Goal: Task Accomplishment & Management: Manage account settings

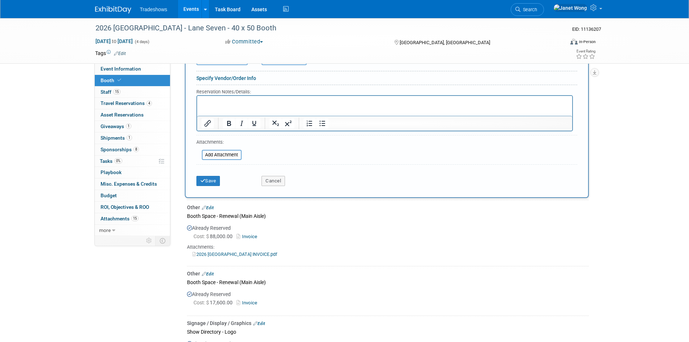
scroll to position [254, 0]
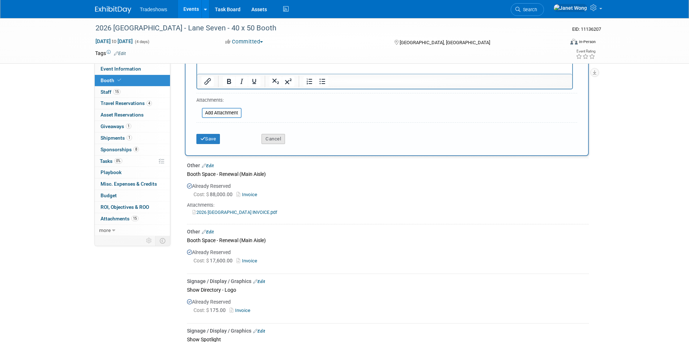
click at [272, 138] on button "Cancel" at bounding box center [274, 139] width 24 height 10
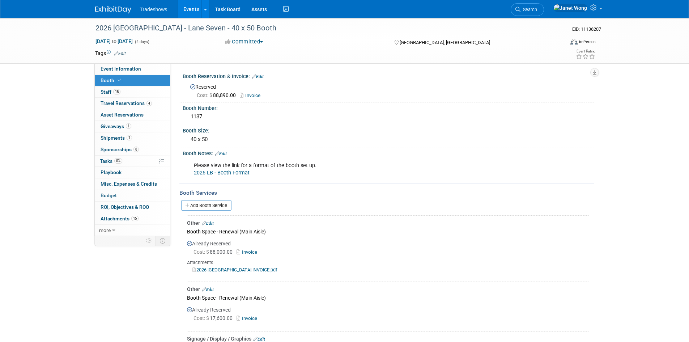
scroll to position [0, 0]
click at [212, 209] on link "Add Booth Service" at bounding box center [206, 205] width 50 height 10
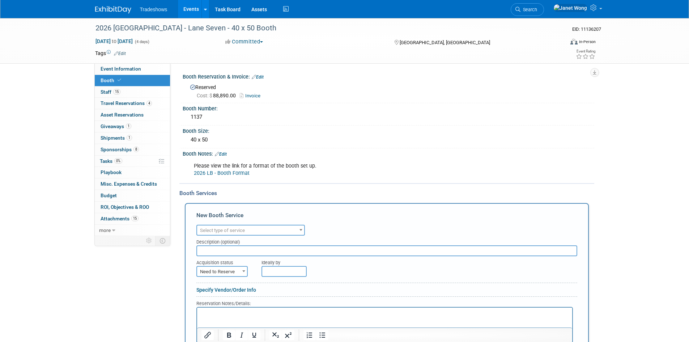
click at [211, 228] on span "Select type of service" at bounding box center [222, 230] width 45 height 5
type input "sign"
select select "3"
click at [219, 248] on input "text" at bounding box center [386, 250] width 381 height 11
type input "Lobby Display"
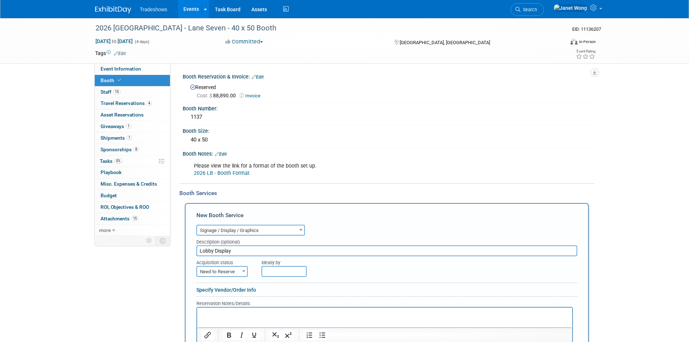
click at [224, 272] on span "Need to Reserve" at bounding box center [222, 272] width 50 height 10
select select "2"
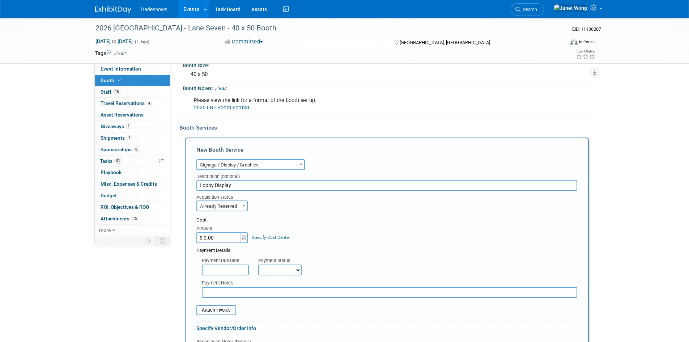
scroll to position [72, 0]
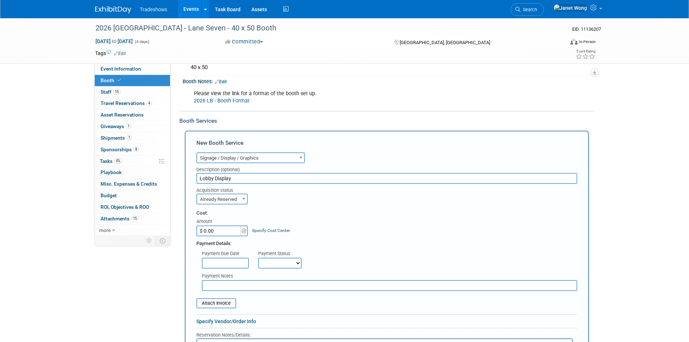
click at [228, 229] on input "$ 0.00" at bounding box center [218, 230] width 45 height 11
type input "$ 4,600.00"
drag, startPoint x: 307, startPoint y: 229, endPoint x: 302, endPoint y: 229, distance: 4.8
click at [307, 229] on div "Cost: Amount $ 4,600.00 Specify Cost Center Cost Center -- Not Specified --" at bounding box center [386, 223] width 381 height 26
click at [215, 260] on input "text" at bounding box center [225, 263] width 47 height 11
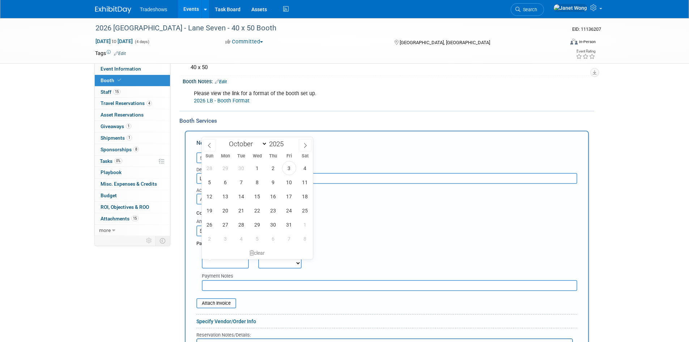
click at [215, 260] on input "text" at bounding box center [225, 263] width 47 height 11
click at [362, 253] on div "Payment Due Date Payment Status Not Paid Yet Partially Paid Paid in Full Next P…" at bounding box center [387, 257] width 392 height 21
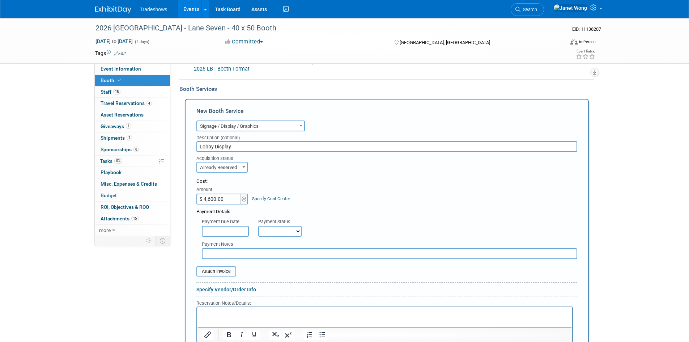
scroll to position [145, 0]
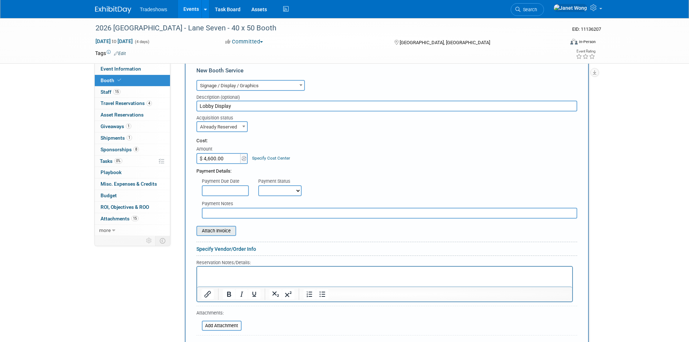
click at [207, 229] on input "file" at bounding box center [192, 231] width 86 height 9
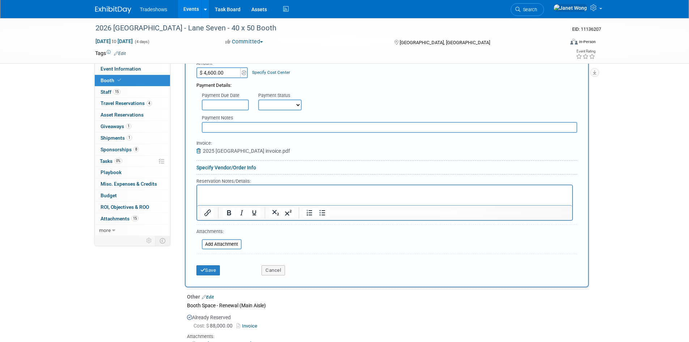
scroll to position [290, 0]
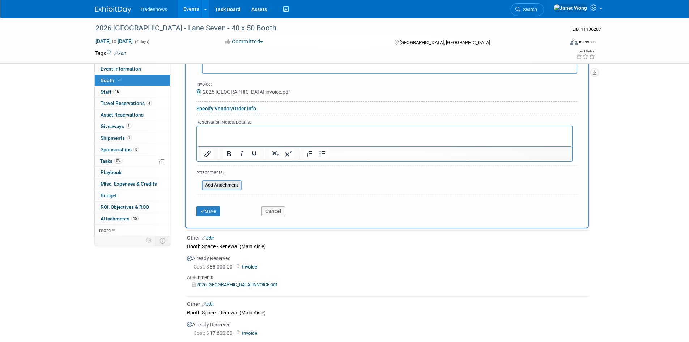
click at [230, 188] on input "file" at bounding box center [198, 185] width 86 height 9
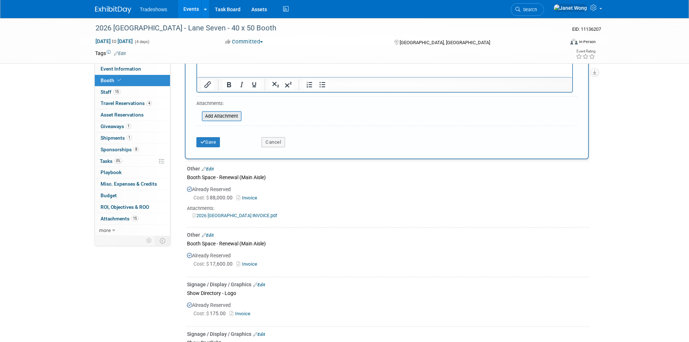
scroll to position [253, 0]
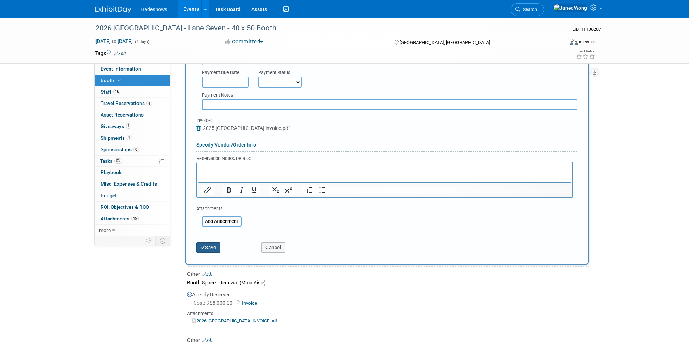
click at [209, 248] on button "Save" at bounding box center [208, 247] width 24 height 10
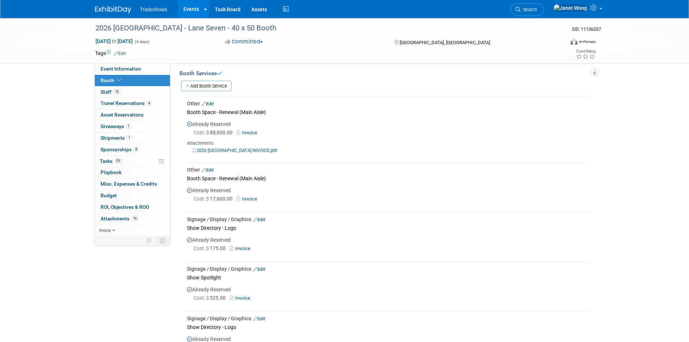
scroll to position [0, 0]
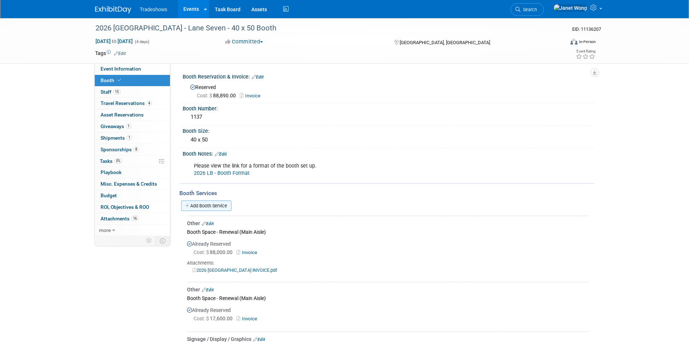
click at [202, 204] on link "Add Booth Service" at bounding box center [206, 205] width 50 height 10
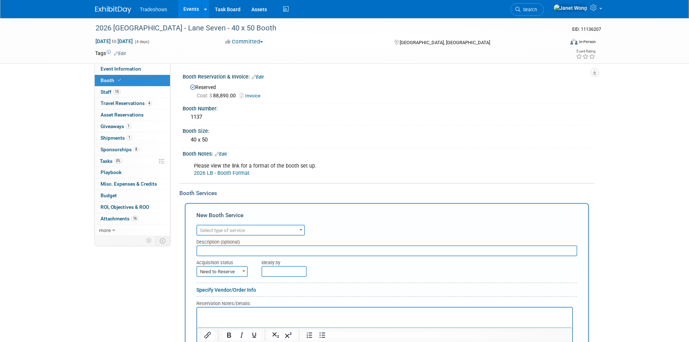
click at [232, 253] on input "text" at bounding box center [386, 250] width 381 height 11
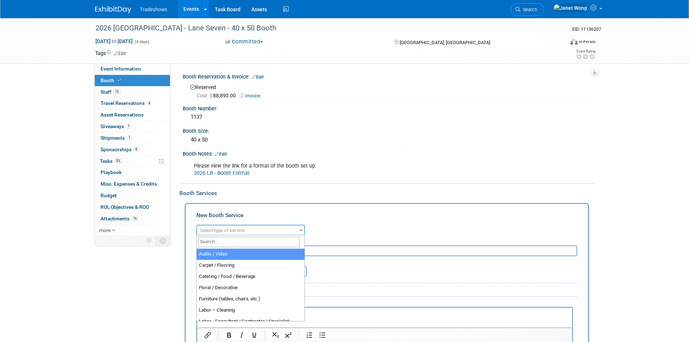
click at [229, 233] on span "Select type of service" at bounding box center [250, 230] width 107 height 10
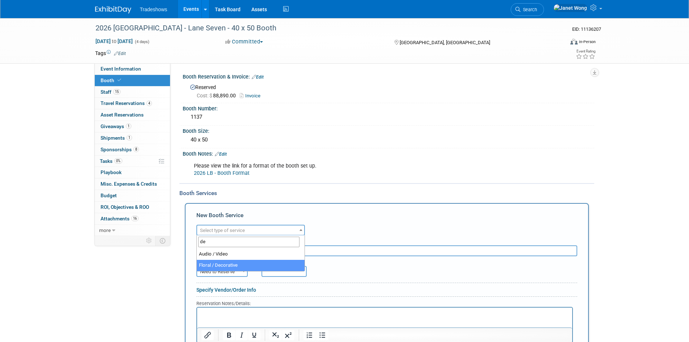
type input "de"
select select "5"
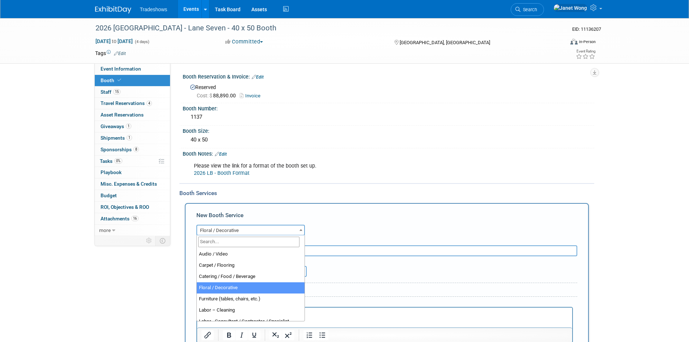
click at [245, 231] on span "Floral / Decorative" at bounding box center [250, 230] width 107 height 10
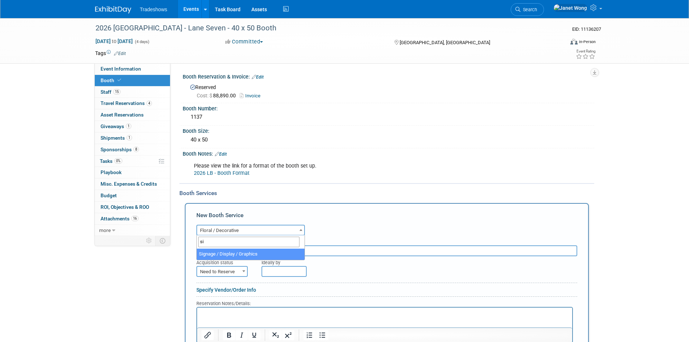
type input "si"
select select "3"
click at [223, 252] on input "text" at bounding box center [386, 250] width 381 height 11
type input "Patio Window Clings"
click at [221, 271] on span "Need to Reserve" at bounding box center [222, 272] width 50 height 10
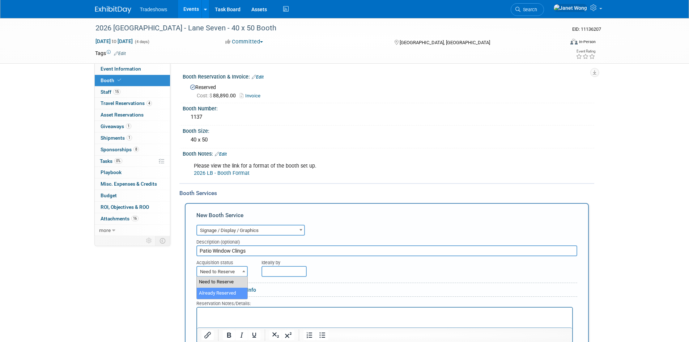
select select "2"
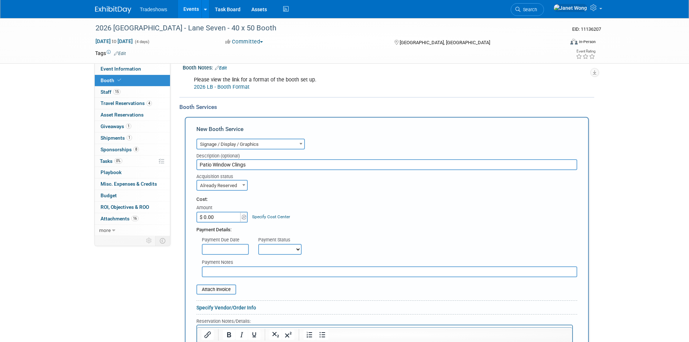
scroll to position [109, 0]
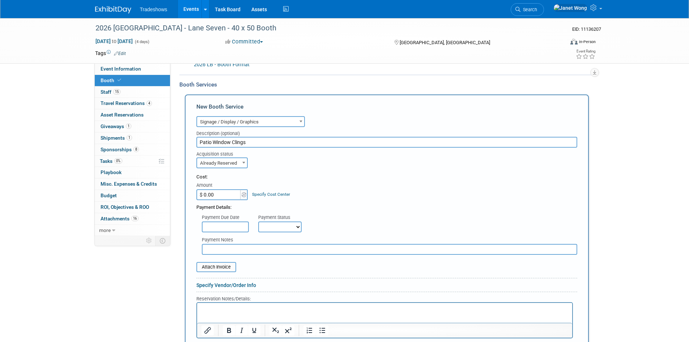
click at [210, 192] on input "$ 0.00" at bounding box center [218, 194] width 45 height 11
type input "$ 8,500.00"
click at [314, 182] on div "Cost: Amount $ 8,500.00 Specify Cost Center Cost Center -- Not Specified --" at bounding box center [386, 187] width 381 height 26
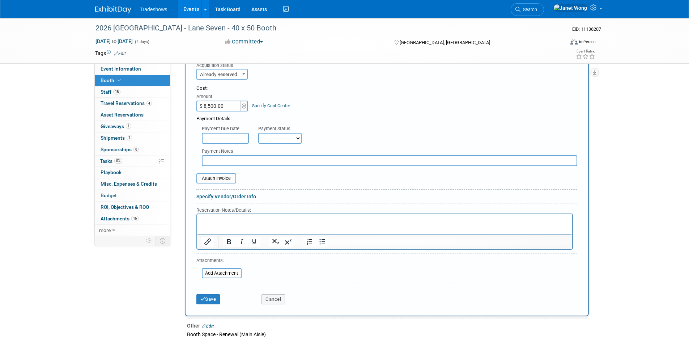
scroll to position [253, 0]
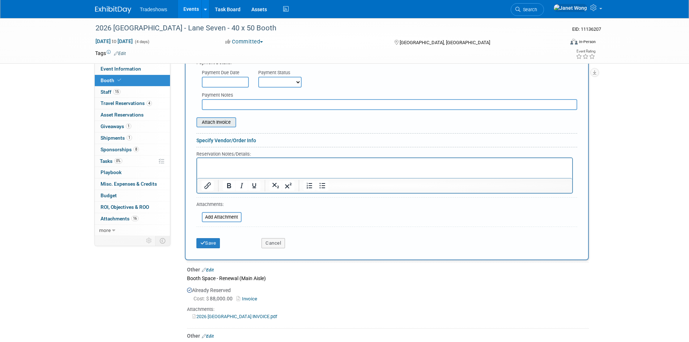
click at [229, 119] on input "file" at bounding box center [192, 122] width 86 height 9
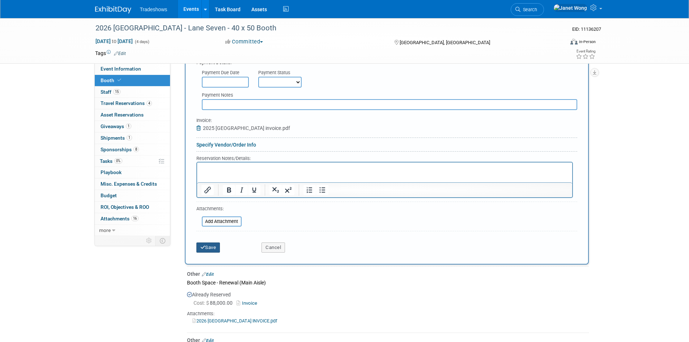
click at [205, 246] on button "Save" at bounding box center [208, 247] width 24 height 10
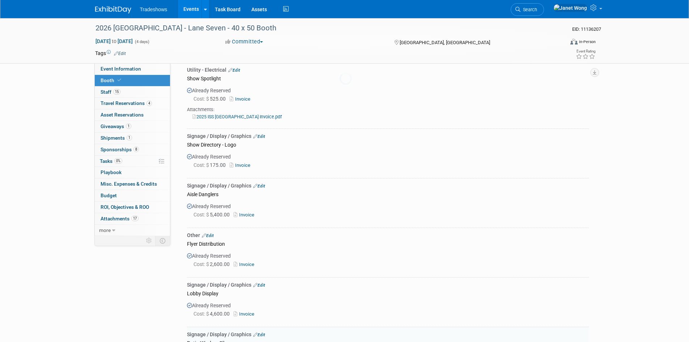
scroll to position [533, 0]
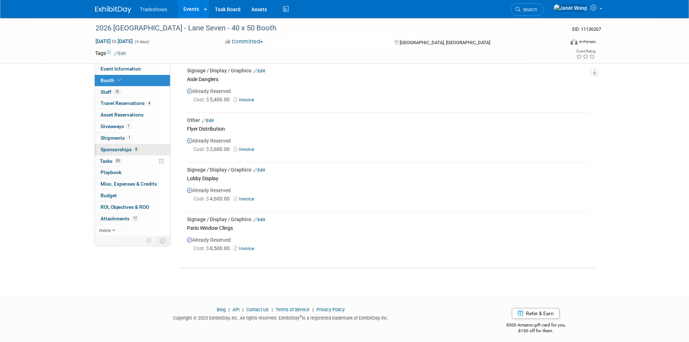
click at [119, 146] on link "8 Sponsorships 8" at bounding box center [132, 149] width 75 height 11
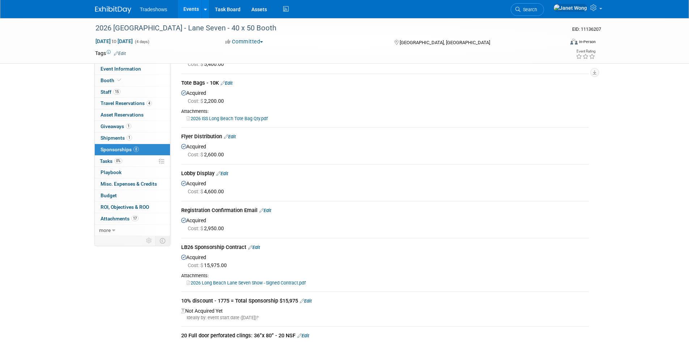
scroll to position [0, 0]
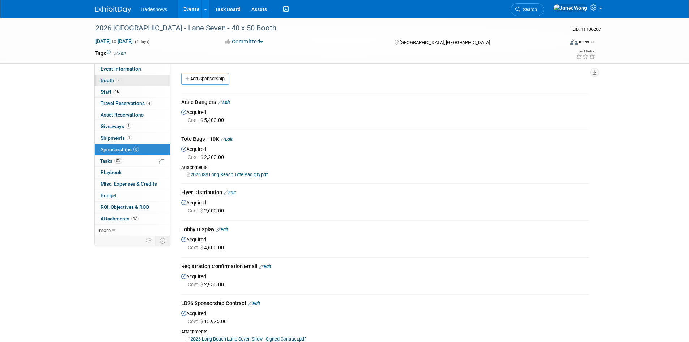
click at [118, 83] on span at bounding box center [119, 79] width 7 height 5
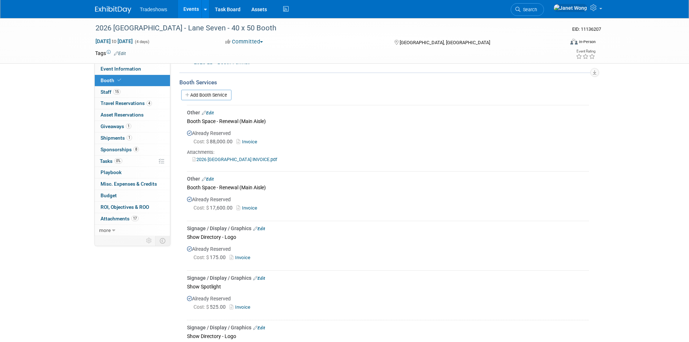
scroll to position [26, 0]
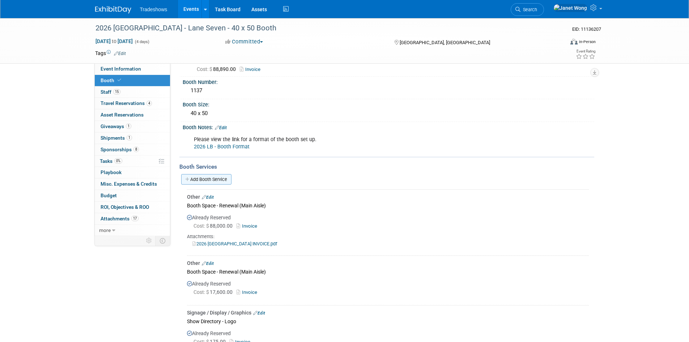
click at [215, 179] on link "Add Booth Service" at bounding box center [206, 179] width 50 height 10
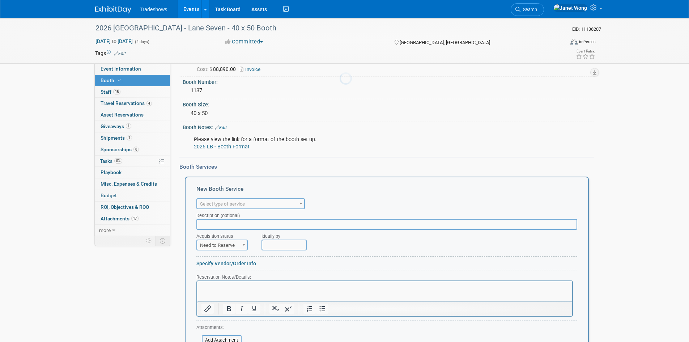
scroll to position [0, 0]
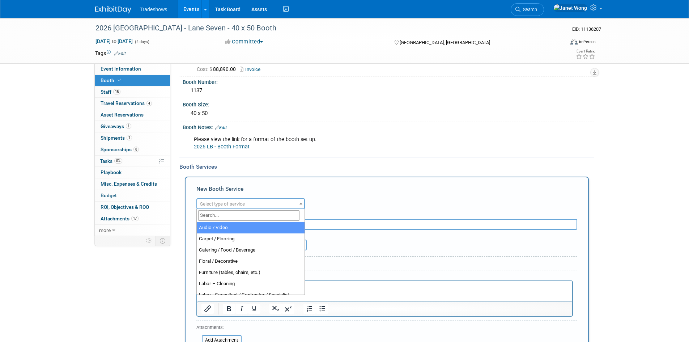
click at [236, 203] on span "Select type of service" at bounding box center [222, 203] width 45 height 5
click at [228, 216] on input "search" at bounding box center [248, 215] width 101 height 10
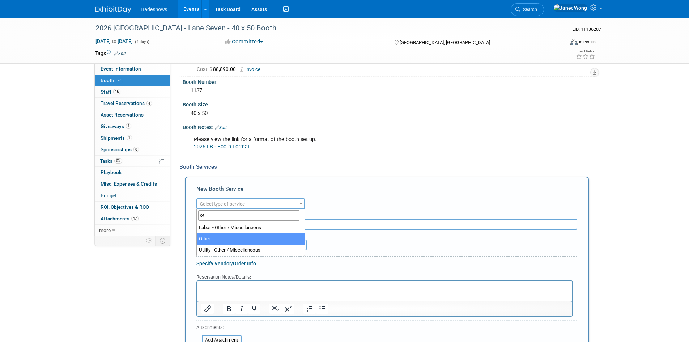
type input "ot"
select select "1"
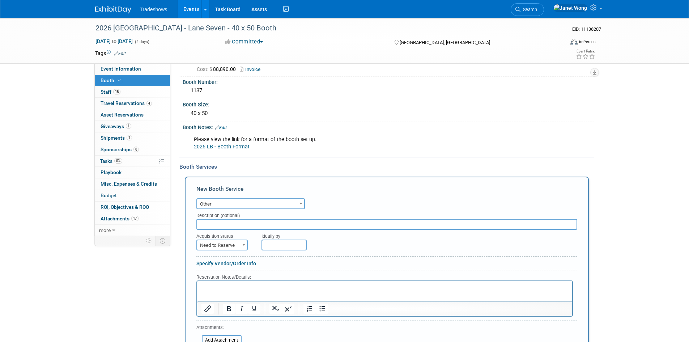
click at [225, 226] on input "text" at bounding box center [386, 224] width 381 height 11
type input "Bronze Package"
click at [224, 242] on span "Need to Reserve" at bounding box center [222, 245] width 50 height 10
select select "2"
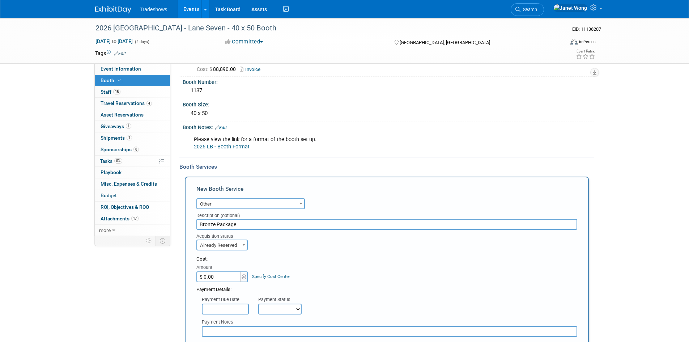
click at [221, 277] on input "$ 0.00" at bounding box center [218, 276] width 45 height 11
type input "$ 275.00"
click at [347, 251] on form "Audio / Video Carpet / Flooring Catering / Food / Beverage Floral / Decorative …" at bounding box center [386, 337] width 381 height 282
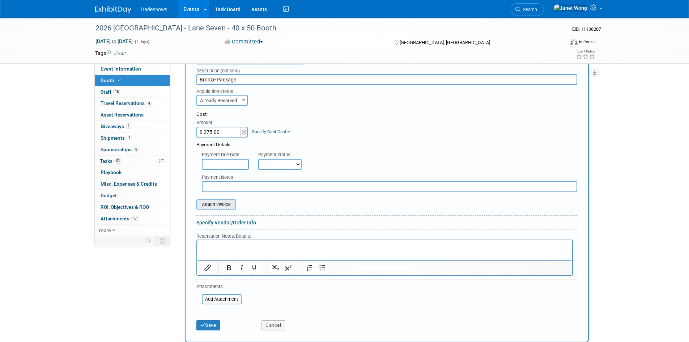
click at [229, 204] on input "file" at bounding box center [192, 204] width 86 height 9
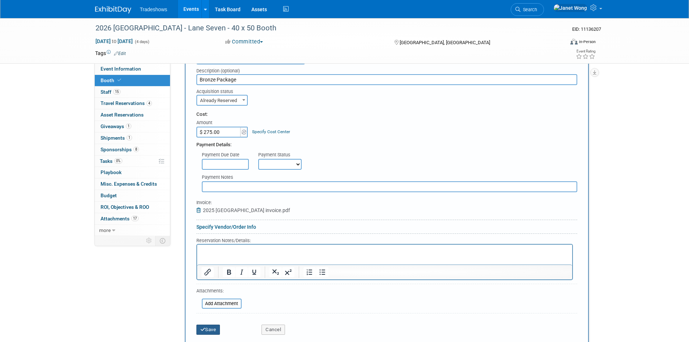
click at [206, 329] on button "Save" at bounding box center [208, 330] width 24 height 10
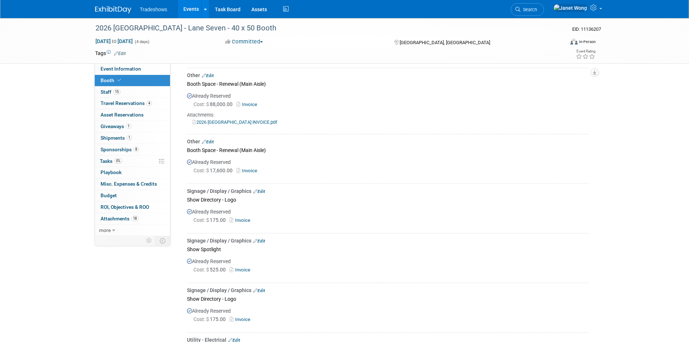
scroll to position [0, 0]
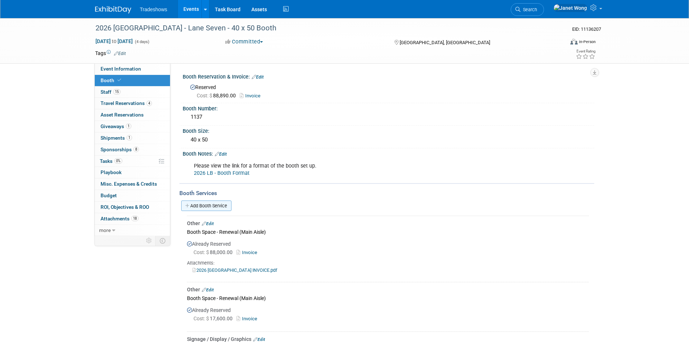
click at [214, 206] on link "Add Booth Service" at bounding box center [206, 205] width 50 height 10
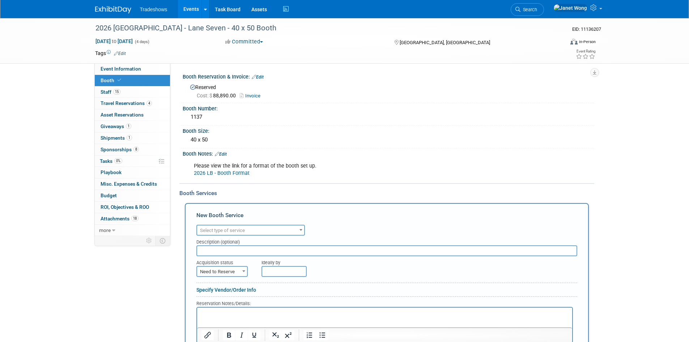
click at [215, 228] on span "Select type of service" at bounding box center [222, 230] width 45 height 5
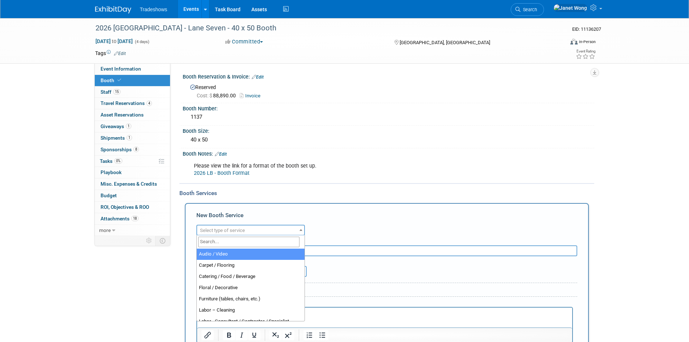
type input "i"
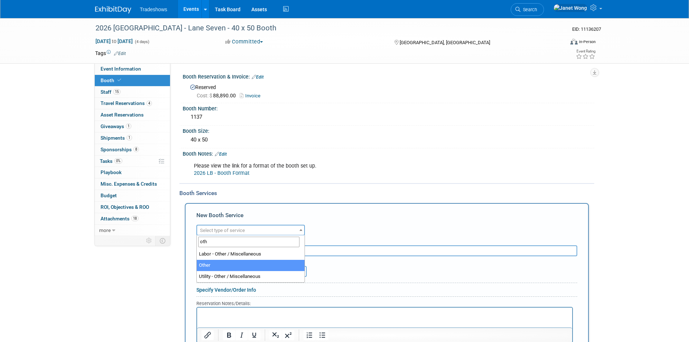
type input "oth"
select select "1"
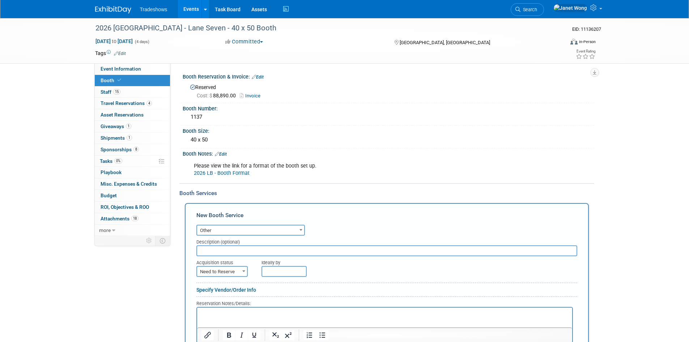
click at [227, 250] on input "text" at bounding box center [386, 250] width 381 height 11
type input "Bronze Package"
click at [224, 270] on span "Need to Reserve" at bounding box center [222, 272] width 50 height 10
select select "2"
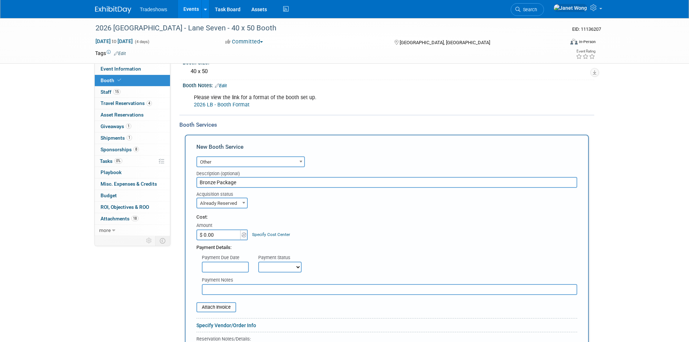
scroll to position [72, 0]
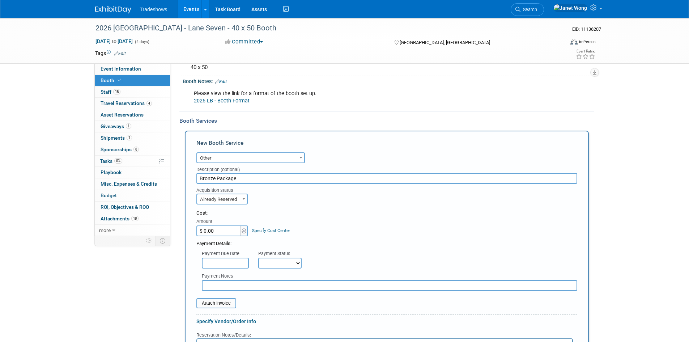
click at [231, 233] on input "$ 0.00" at bounding box center [218, 230] width 45 height 11
type input "$ 275.00"
click at [299, 208] on form "Audio / Video Carpet / Flooring Catering / Food / Beverage Floral / Decorative …" at bounding box center [386, 292] width 381 height 282
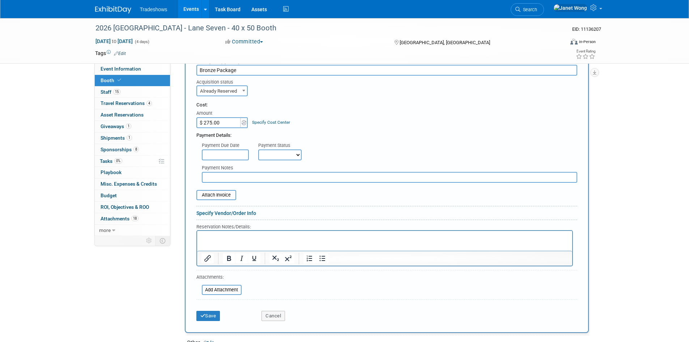
scroll to position [181, 0]
click at [221, 195] on input "file" at bounding box center [192, 194] width 86 height 9
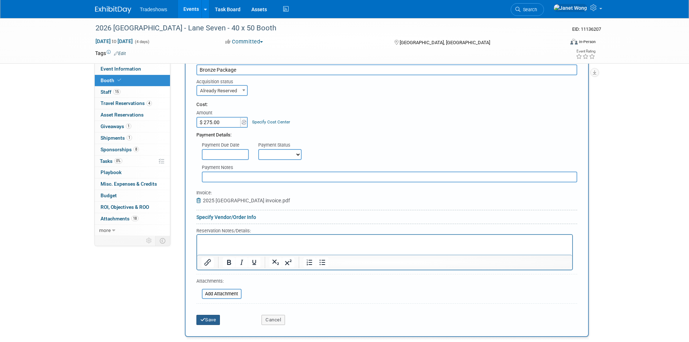
click at [210, 321] on button "Save" at bounding box center [208, 320] width 24 height 10
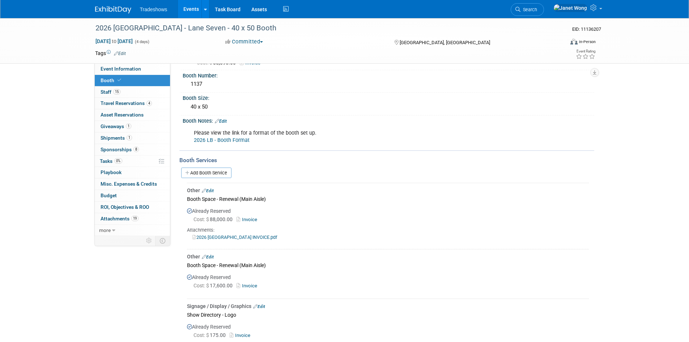
scroll to position [0, 0]
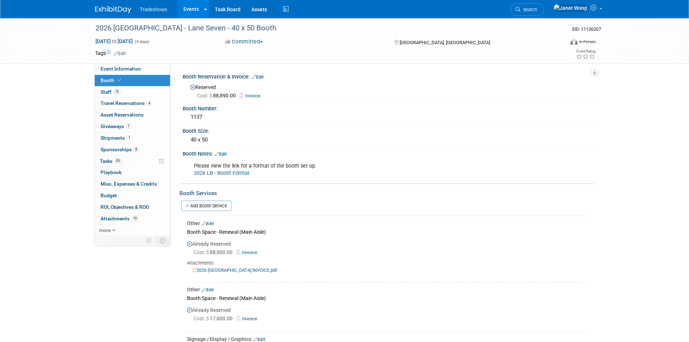
click at [212, 197] on div "Add Booth Service" at bounding box center [386, 205] width 415 height 17
click at [212, 203] on link "Add Booth Service" at bounding box center [206, 205] width 50 height 10
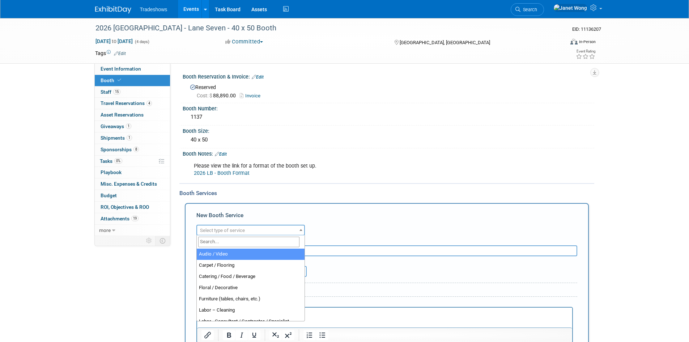
click at [222, 231] on span "Select type of service" at bounding box center [222, 230] width 45 height 5
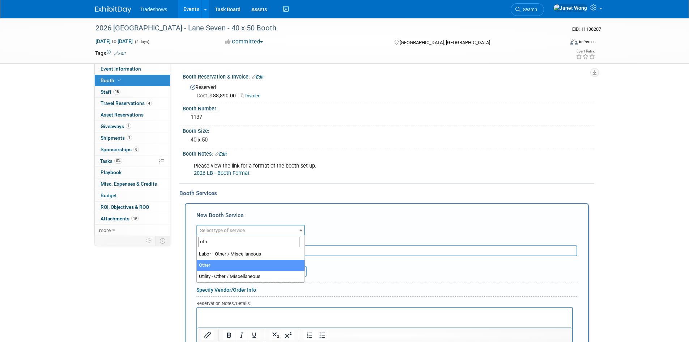
type input "oth"
select select "1"
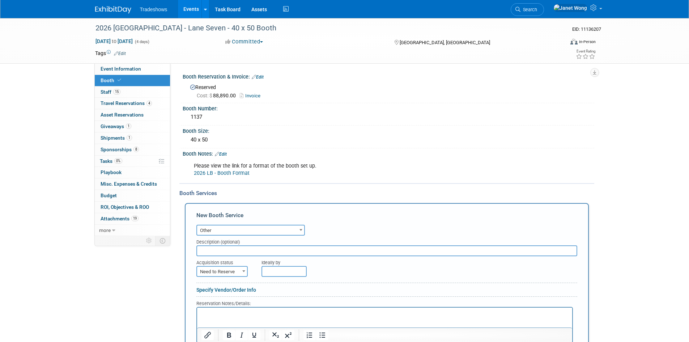
click at [214, 249] on input "text" at bounding box center [386, 250] width 381 height 11
type input "Bronze Package"
click at [221, 271] on span "Need to Reserve" at bounding box center [222, 272] width 50 height 10
select select "2"
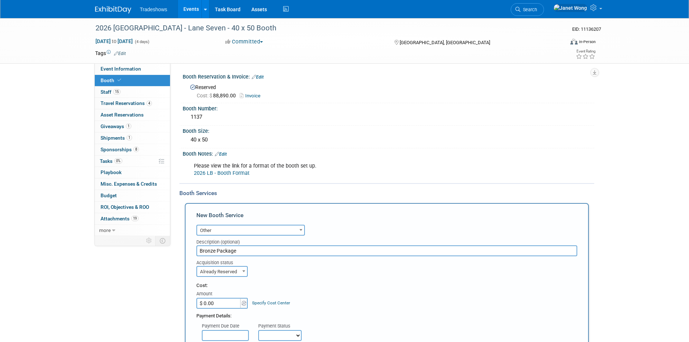
click at [220, 303] on input "$ 0.00" at bounding box center [218, 303] width 45 height 11
type input "$ 275.00"
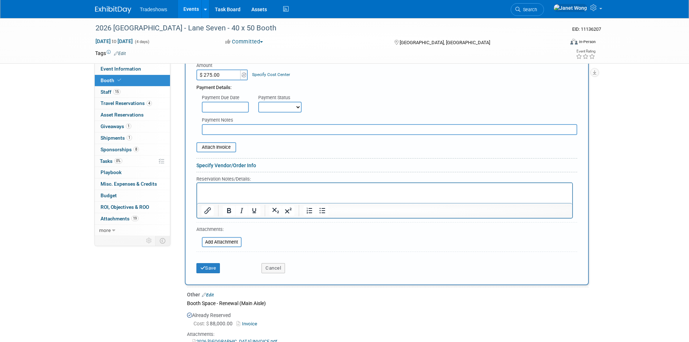
scroll to position [253, 0]
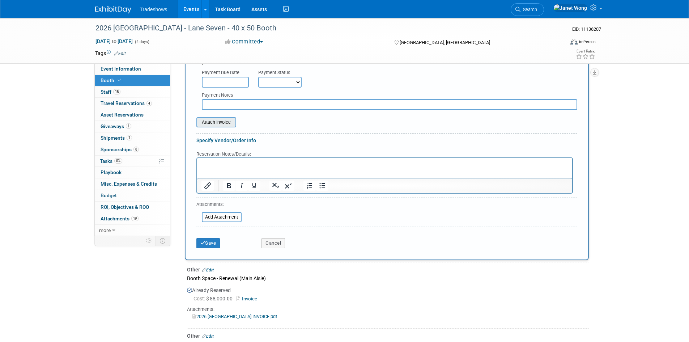
click at [229, 123] on input "file" at bounding box center [192, 122] width 86 height 9
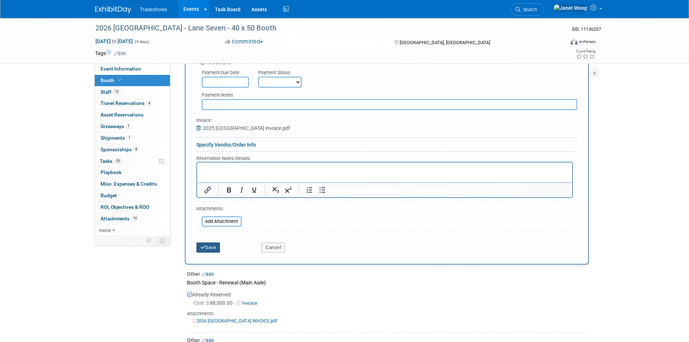
click at [203, 251] on button "Save" at bounding box center [208, 247] width 24 height 10
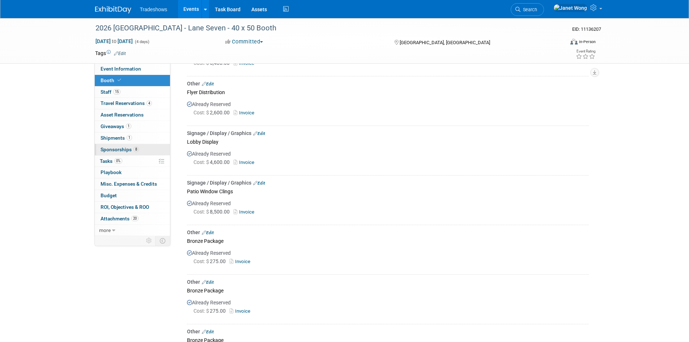
scroll to position [464, 0]
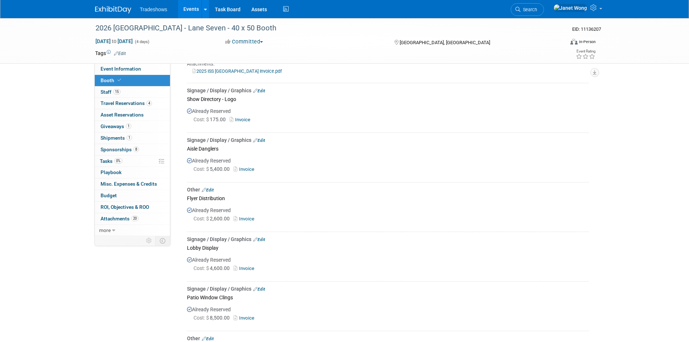
drag, startPoint x: 121, startPoint y: 147, endPoint x: 129, endPoint y: 141, distance: 10.1
click at [121, 147] on span "Sponsorships 8" at bounding box center [120, 150] width 38 height 6
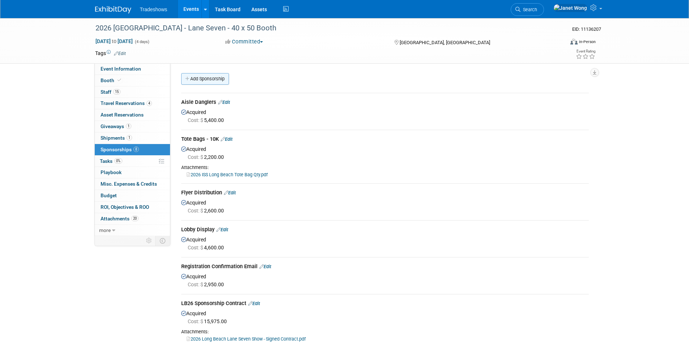
click at [207, 78] on link "Add Sponsorship" at bounding box center [205, 79] width 48 height 12
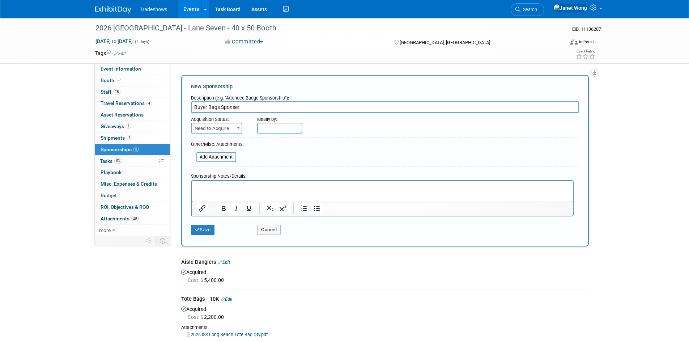
type input "Buyer Bags Sponser"
click at [217, 129] on span "Need to Acquire" at bounding box center [217, 128] width 50 height 10
select select "2"
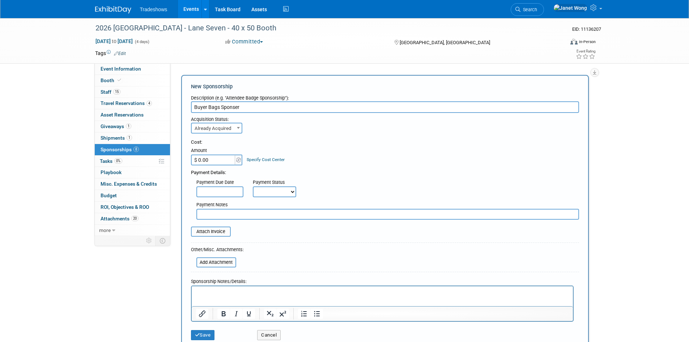
click at [214, 161] on input "$ 0.00" at bounding box center [213, 160] width 45 height 11
type input "$ 2,200.00"
click at [336, 170] on div "Payment Details:" at bounding box center [385, 170] width 388 height 11
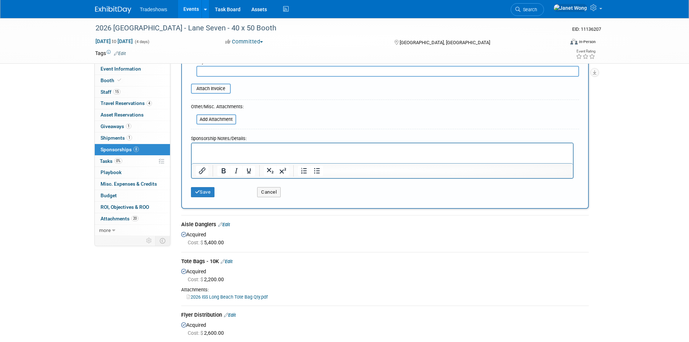
scroll to position [109, 0]
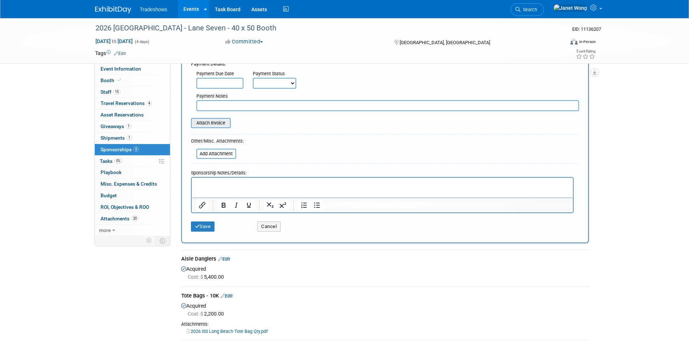
click at [212, 124] on input "file" at bounding box center [187, 123] width 86 height 9
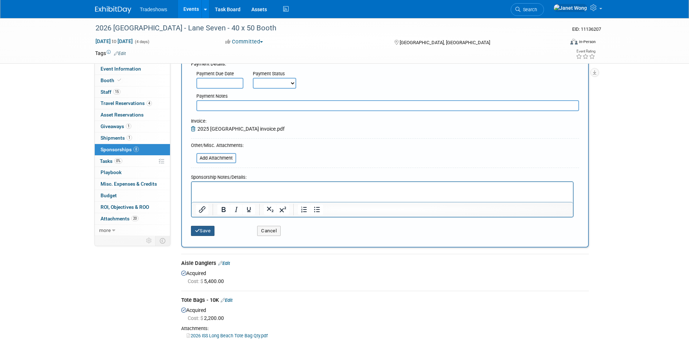
click at [205, 233] on button "Save" at bounding box center [203, 231] width 24 height 10
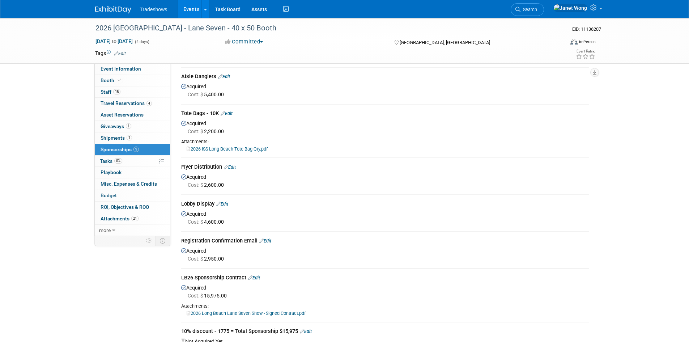
scroll to position [0, 0]
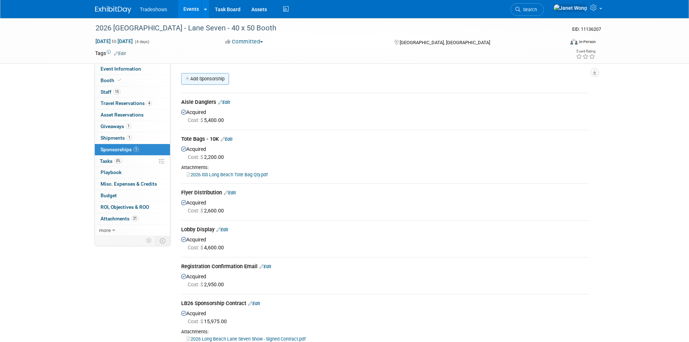
click at [204, 80] on link "Add Sponsorship" at bounding box center [205, 79] width 48 height 12
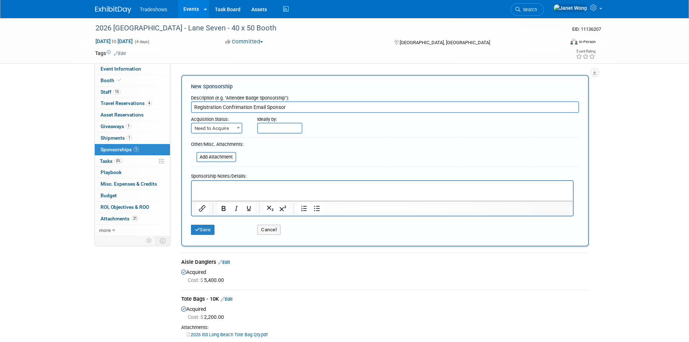
type input "Registration Confrimation Email Sponsor"
click at [216, 129] on span "Need to Acquire" at bounding box center [217, 128] width 50 height 10
select select "2"
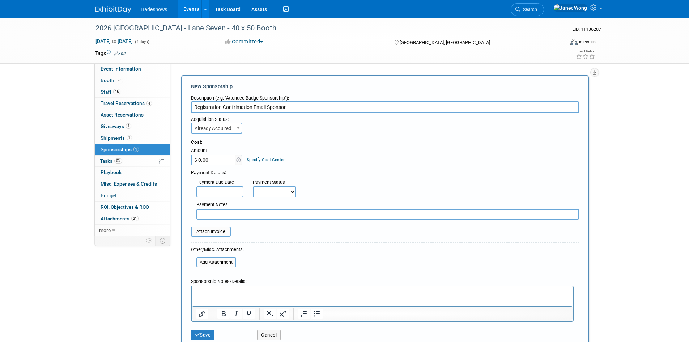
click at [219, 159] on input "$ 0.00" at bounding box center [213, 160] width 45 height 11
type input "$ 2,950.00"
click at [356, 164] on div "Cost: Amount $ 2,950.00 Specify Cost Center Cost Center -- Not Specified --" at bounding box center [385, 152] width 388 height 26
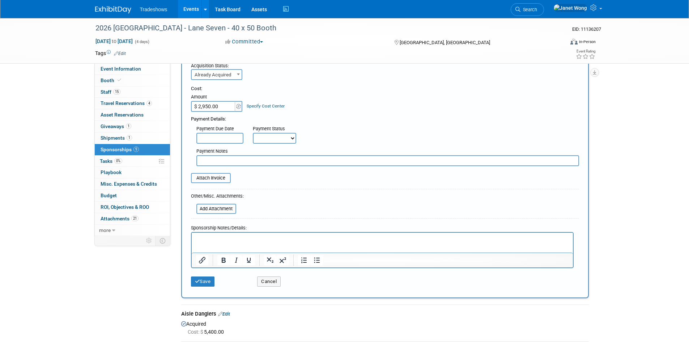
scroll to position [109, 0]
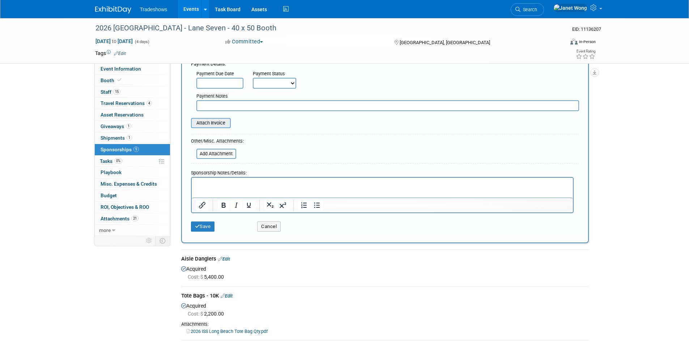
click at [223, 122] on input "file" at bounding box center [187, 123] width 86 height 9
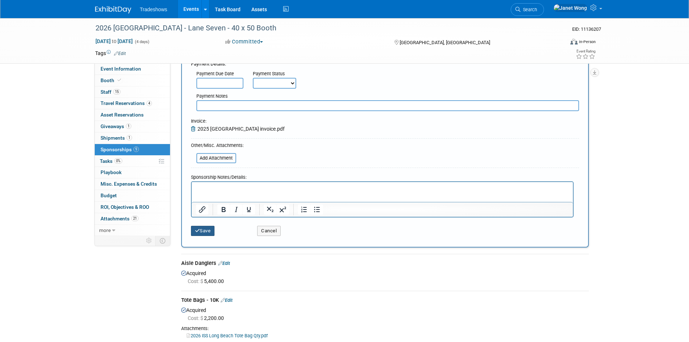
click at [202, 233] on button "Save" at bounding box center [203, 231] width 24 height 10
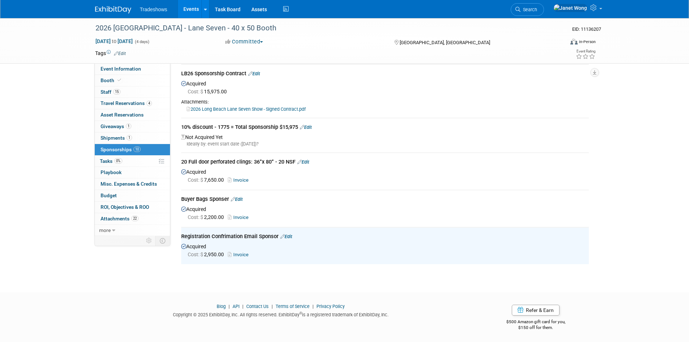
scroll to position [0, 0]
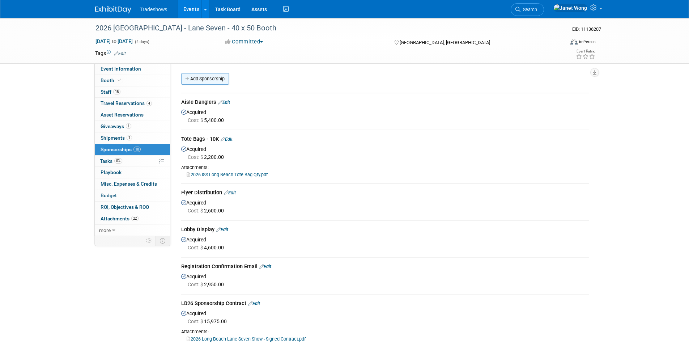
click at [210, 77] on link "Add Sponsorship" at bounding box center [205, 79] width 48 height 12
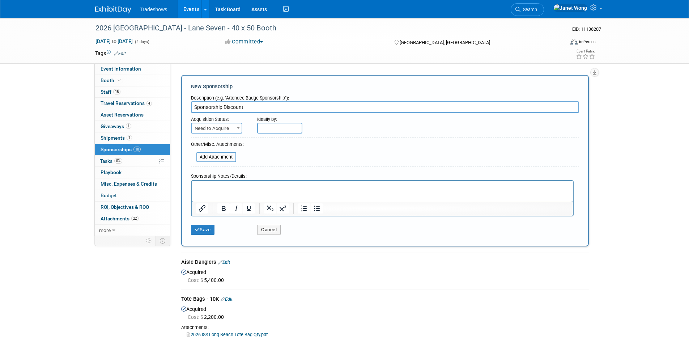
type input "Sponsorship Discount"
click at [216, 127] on span "Need to Acquire" at bounding box center [217, 128] width 50 height 10
select select "2"
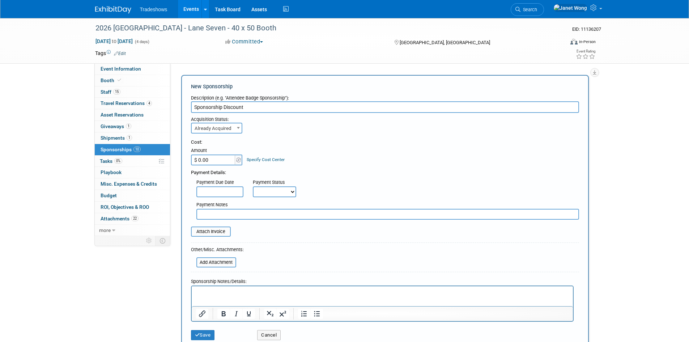
click at [210, 163] on input "$ 0.00" at bounding box center [213, 160] width 45 height 11
click at [291, 143] on div "Cost:" at bounding box center [385, 142] width 388 height 7
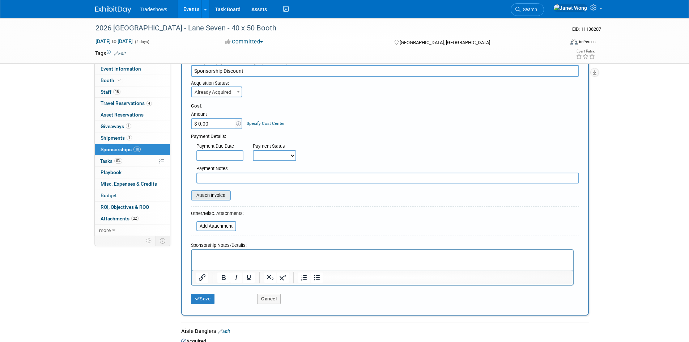
click at [217, 195] on input "file" at bounding box center [187, 195] width 86 height 9
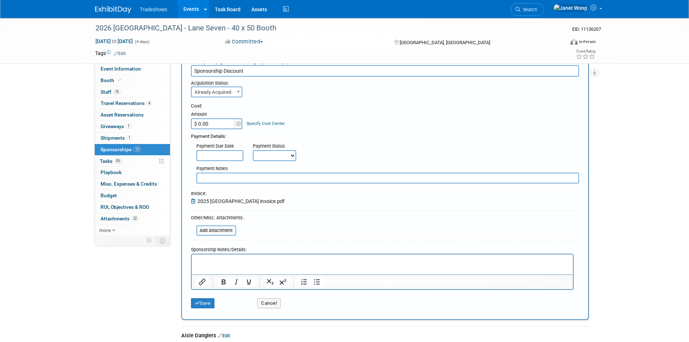
click at [272, 69] on input "Sponsorship Discount" at bounding box center [385, 71] width 388 height 12
click at [248, 70] on input "Sponsorship Discount (-1775.00" at bounding box center [385, 71] width 388 height 12
click at [286, 69] on input "Sponsorship Discount (-$1775.00" at bounding box center [385, 71] width 388 height 12
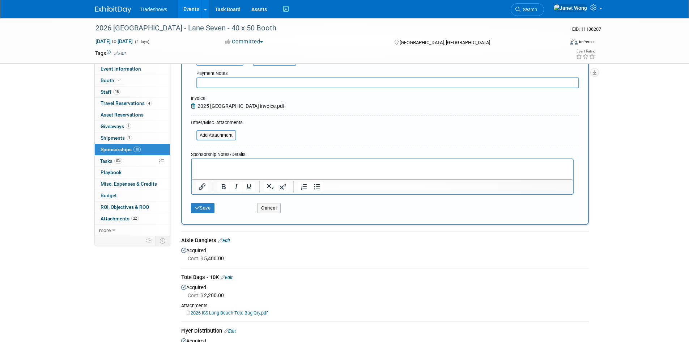
scroll to position [145, 0]
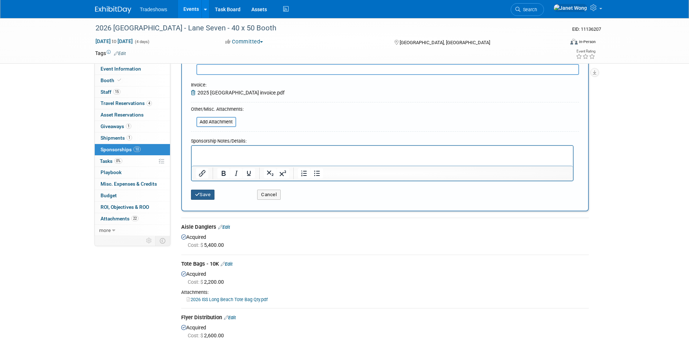
type input "Sponsorship Discount (-$1775.00)"
click at [203, 198] on button "Save" at bounding box center [203, 195] width 24 height 10
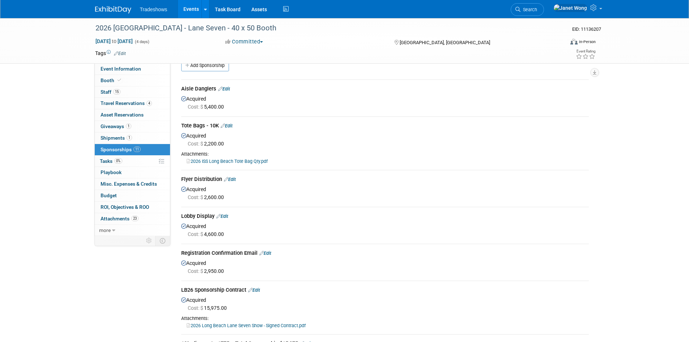
scroll to position [0, 0]
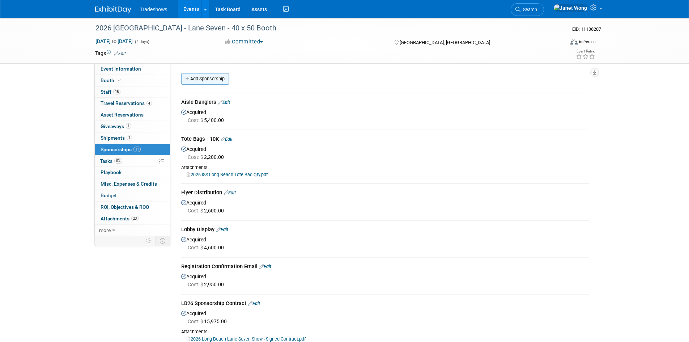
click at [208, 83] on link "Add Sponsorship" at bounding box center [205, 79] width 48 height 12
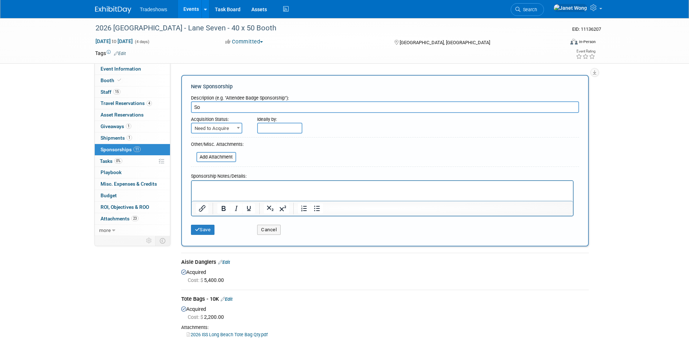
type input "S"
type input "Sponsorship Discount (-$850.00)"
click at [215, 129] on span "Need to Acquire" at bounding box center [217, 128] width 50 height 10
select select "2"
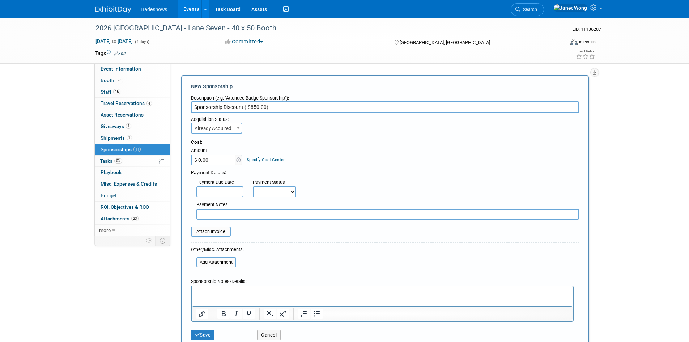
click at [279, 154] on div "Specify Cost Center" at bounding box center [266, 155] width 38 height 13
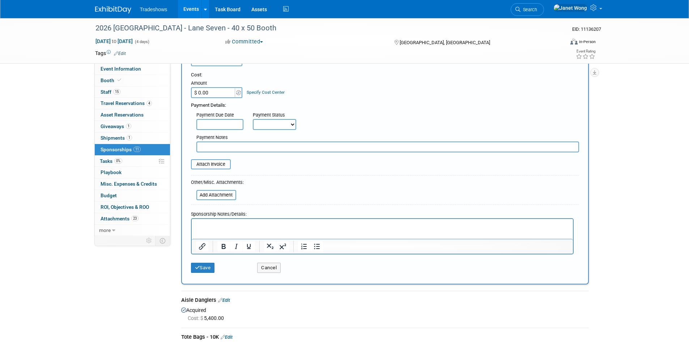
scroll to position [72, 0]
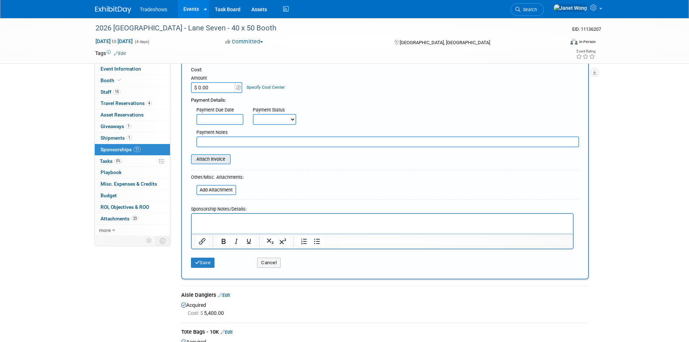
click at [217, 159] on input "file" at bounding box center [187, 159] width 86 height 9
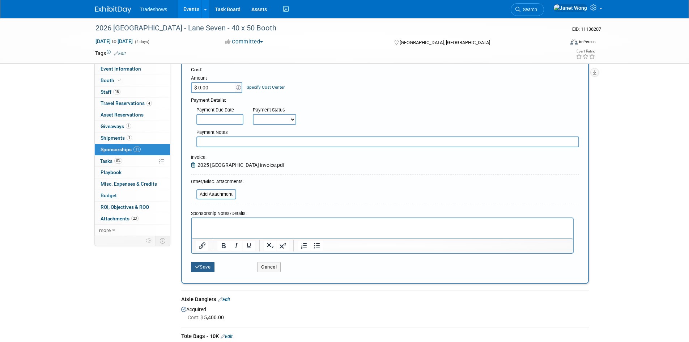
click at [201, 271] on button "Save" at bounding box center [203, 267] width 24 height 10
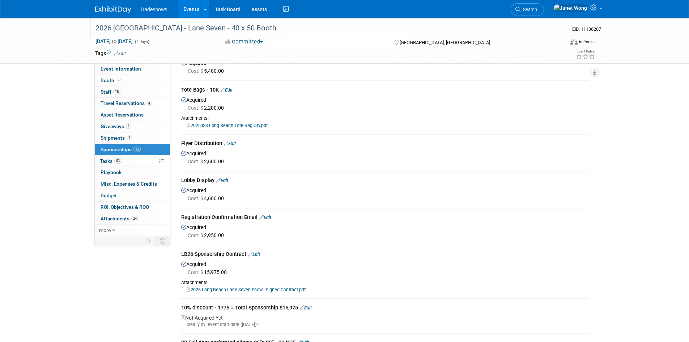
scroll to position [0, 0]
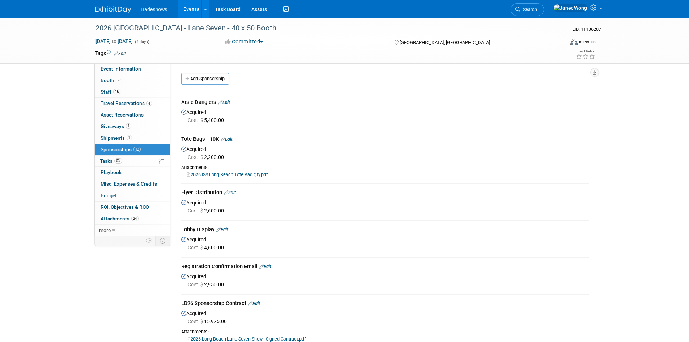
click at [192, 9] on link "Events" at bounding box center [191, 9] width 26 height 18
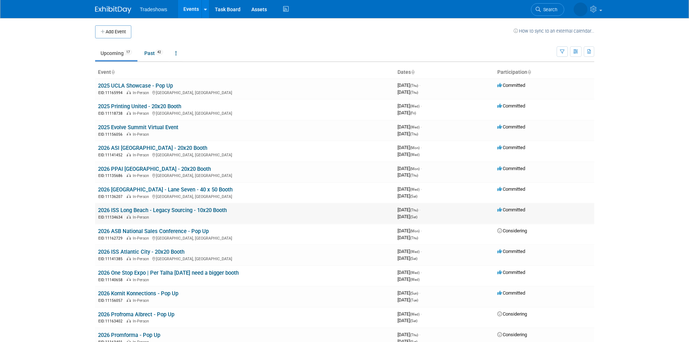
click at [182, 207] on link "2026 ISS Long Beach - Legacy Sourcing - 10x20 Booth" at bounding box center [162, 210] width 129 height 7
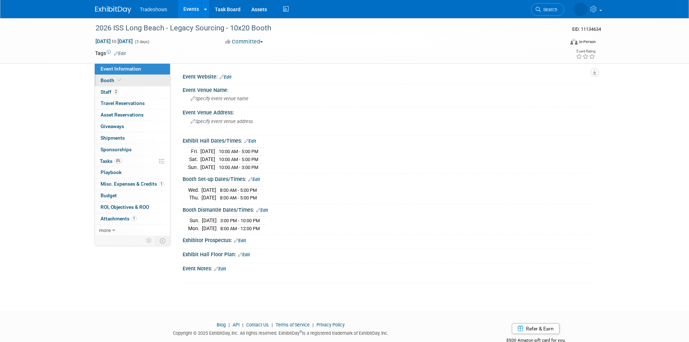
click at [120, 81] on icon at bounding box center [120, 80] width 4 height 4
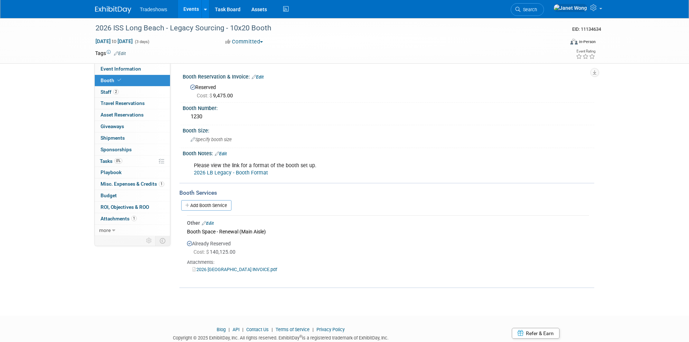
click at [209, 224] on link "Edit" at bounding box center [208, 223] width 12 height 5
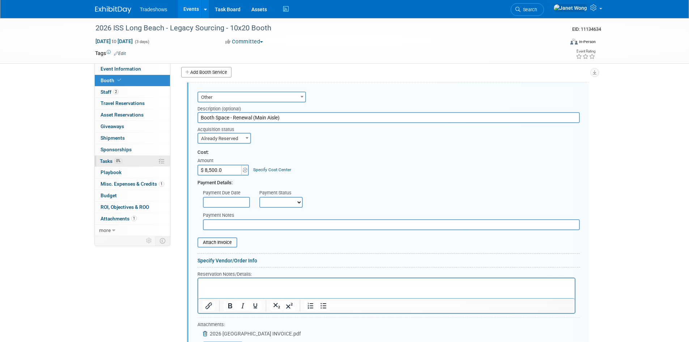
type input "$ 8,500.00"
click at [430, 164] on div "Cost: Amount $ 8,500.00 Specify Cost Center Cost Center -- Not Specified --" at bounding box center [389, 162] width 383 height 26
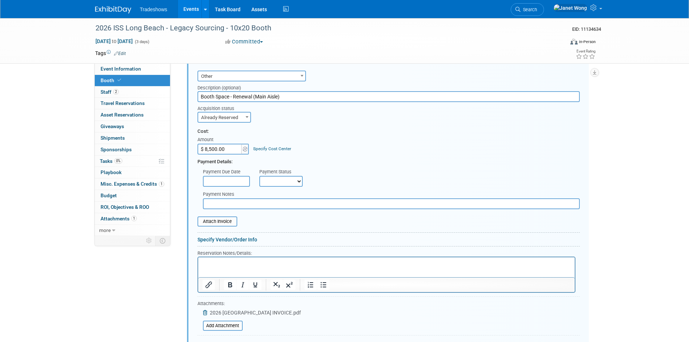
scroll to position [242, 0]
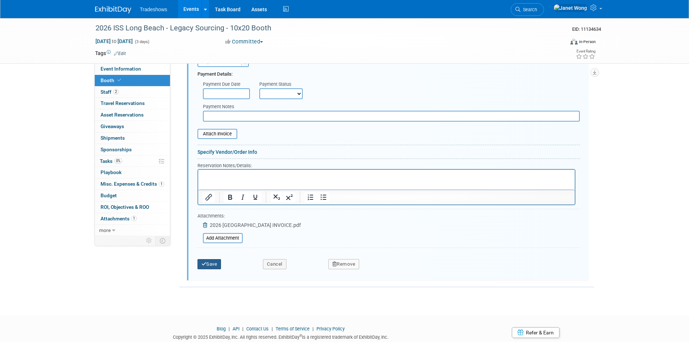
click at [214, 266] on button "Save" at bounding box center [210, 264] width 24 height 10
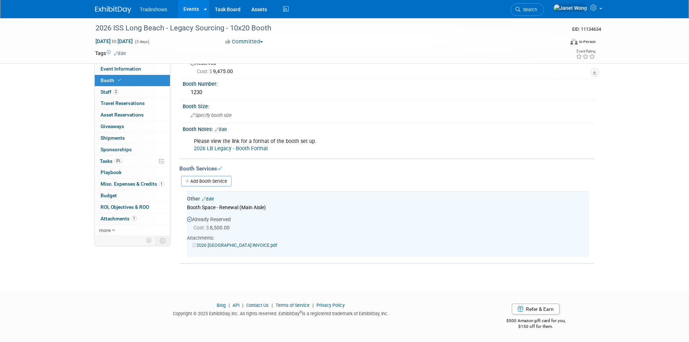
scroll to position [0, 0]
